Goal: Task Accomplishment & Management: Use online tool/utility

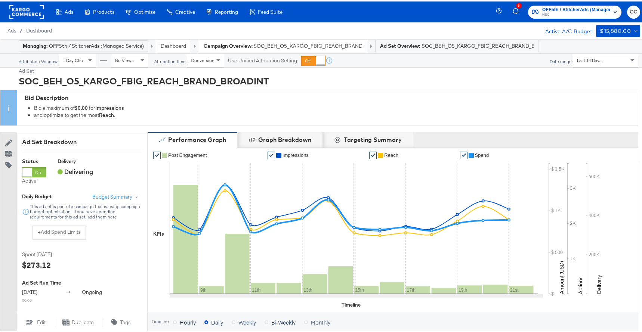
click at [181, 47] on link "Dashboard" at bounding box center [173, 44] width 25 height 7
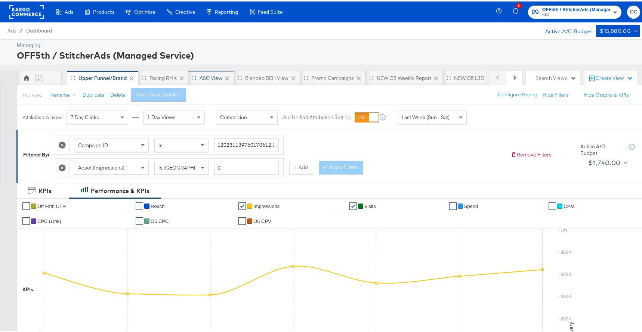
click at [201, 79] on div "ASC View" at bounding box center [211, 76] width 23 height 7
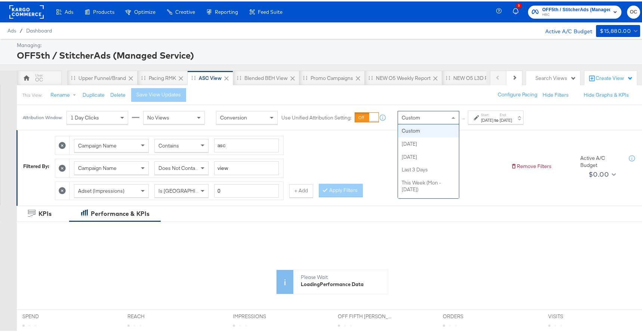
click at [434, 117] on div "Custom" at bounding box center [428, 116] width 61 height 13
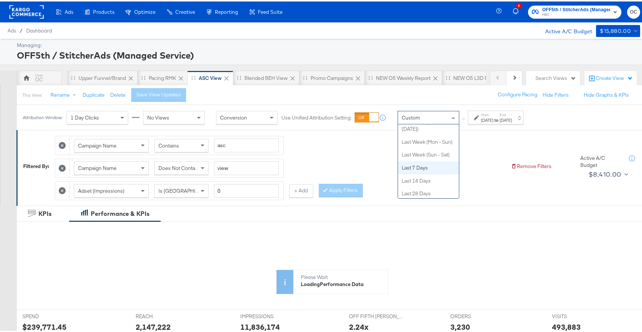
scroll to position [84, 0]
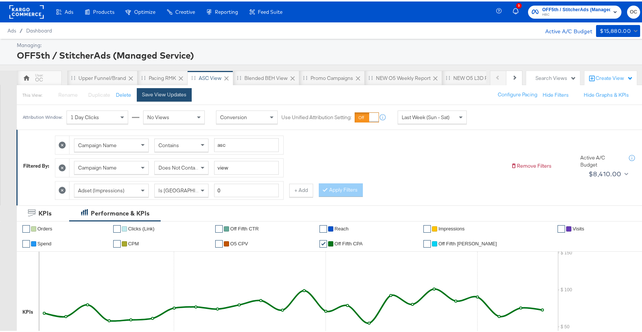
click at [179, 94] on div "Save View Updates" at bounding box center [164, 93] width 45 height 7
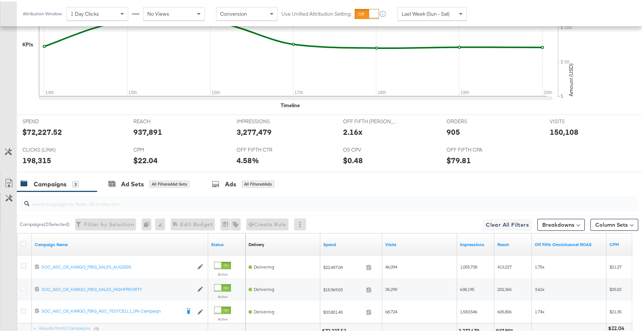
scroll to position [320, 0]
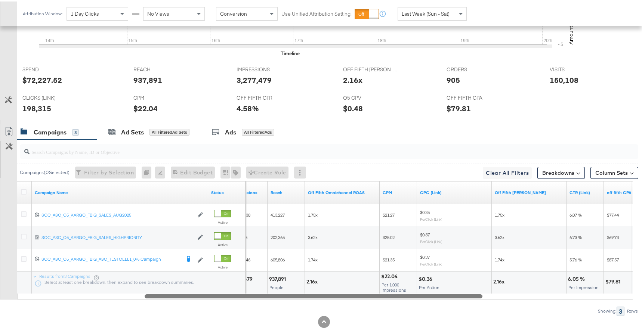
drag, startPoint x: 305, startPoint y: 295, endPoint x: 430, endPoint y: 293, distance: 125.7
click at [430, 293] on div at bounding box center [314, 295] width 338 height 6
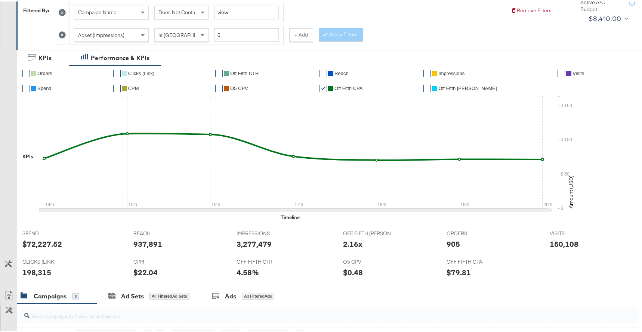
scroll to position [7, 0]
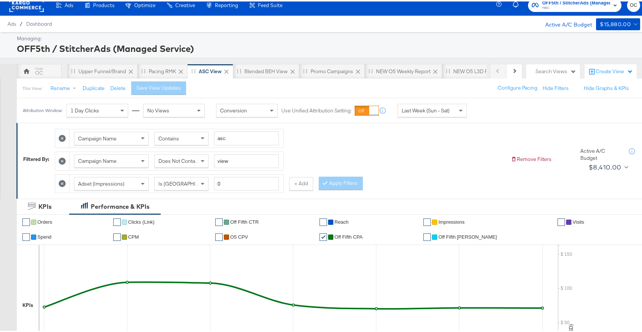
click at [298, 182] on button "+ Add" at bounding box center [301, 182] width 24 height 13
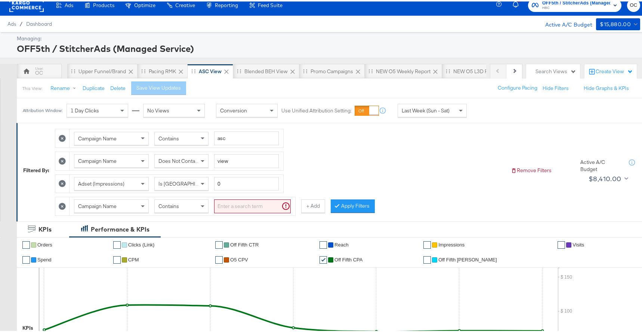
click at [197, 204] on div "Contains" at bounding box center [181, 205] width 53 height 13
click at [259, 202] on input "search" at bounding box center [252, 205] width 77 height 14
type input "high"
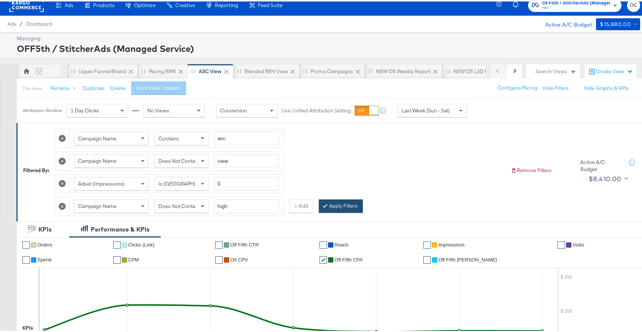
click at [350, 206] on button "Apply Filters" at bounding box center [341, 204] width 44 height 13
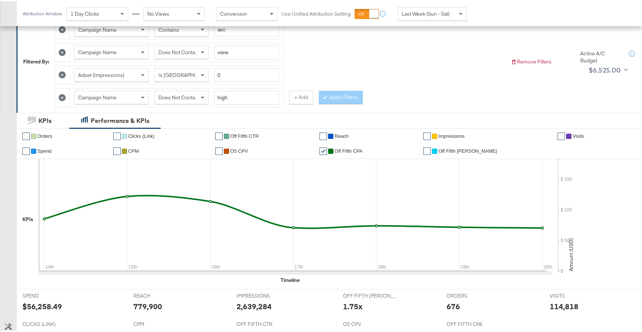
scroll to position [335, 0]
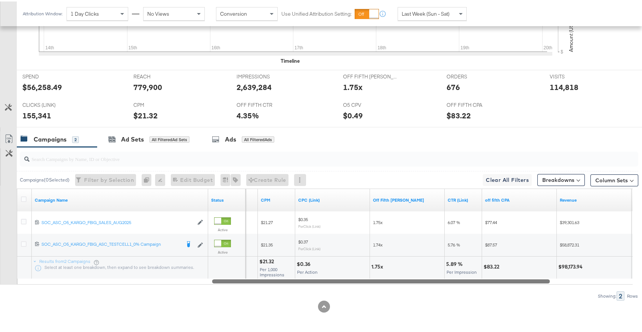
drag, startPoint x: 417, startPoint y: 281, endPoint x: 555, endPoint y: 286, distance: 138.1
click at [555, 286] on div "Campaigns ( 0 Selected) Filter by Selection Filter 0 campaigns 0 Rename 0 campa…" at bounding box center [319, 223] width 639 height 154
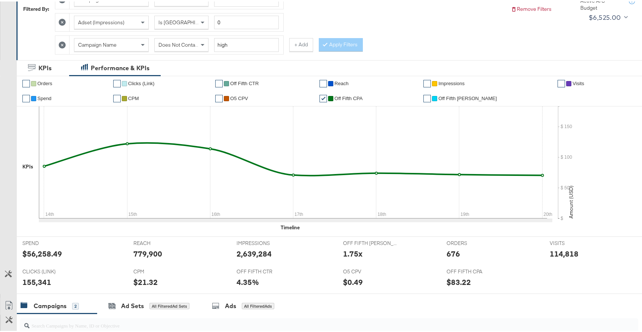
scroll to position [10, 0]
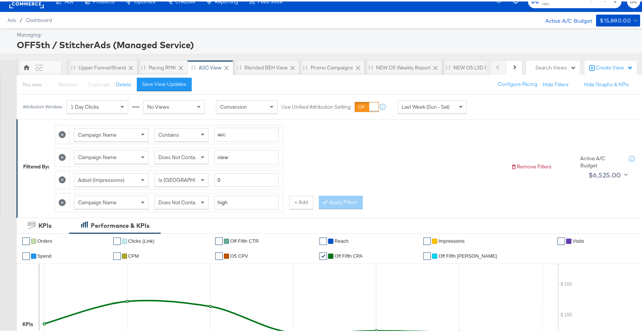
click at [64, 202] on icon at bounding box center [62, 201] width 7 height 7
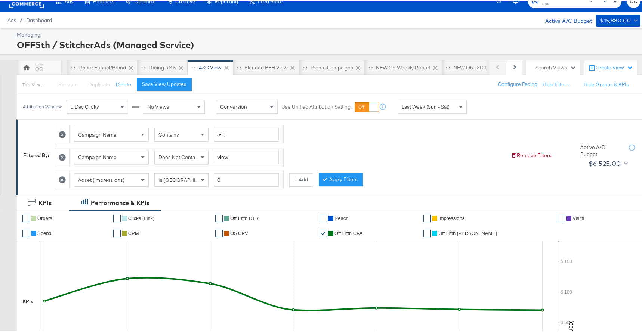
click at [341, 175] on button "Apply Filters" at bounding box center [341, 178] width 44 height 13
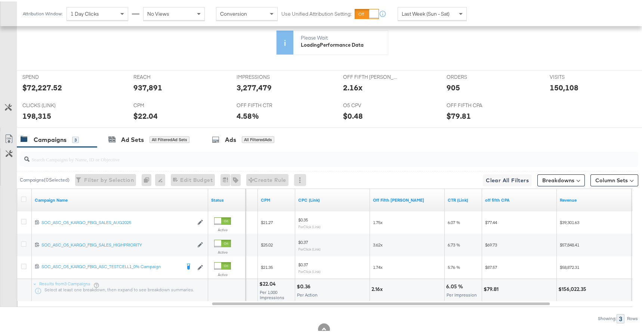
scroll to position [312, 0]
